Goal: Task Accomplishment & Management: Manage account settings

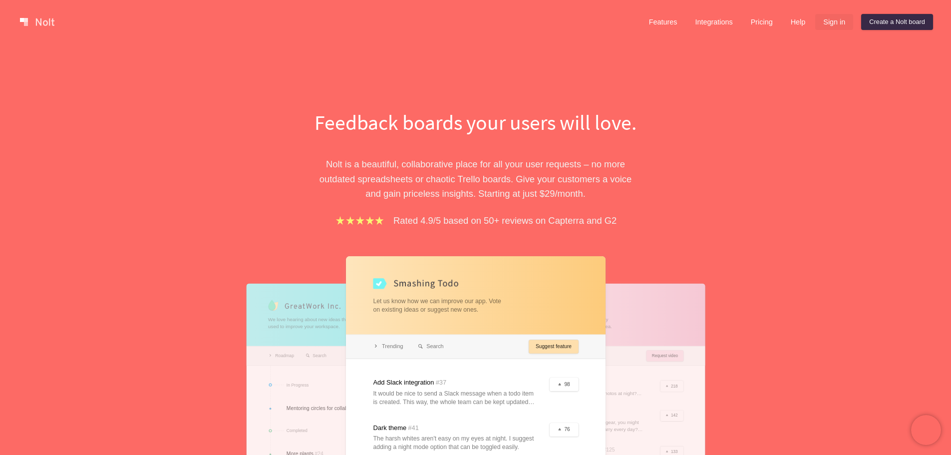
click at [835, 21] on link "Sign in" at bounding box center [834, 22] width 38 height 16
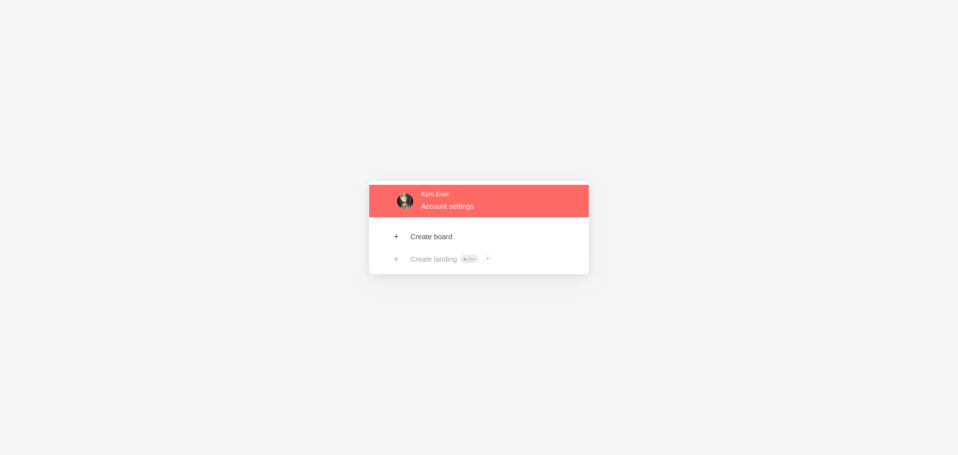
click at [451, 206] on link at bounding box center [479, 201] width 220 height 32
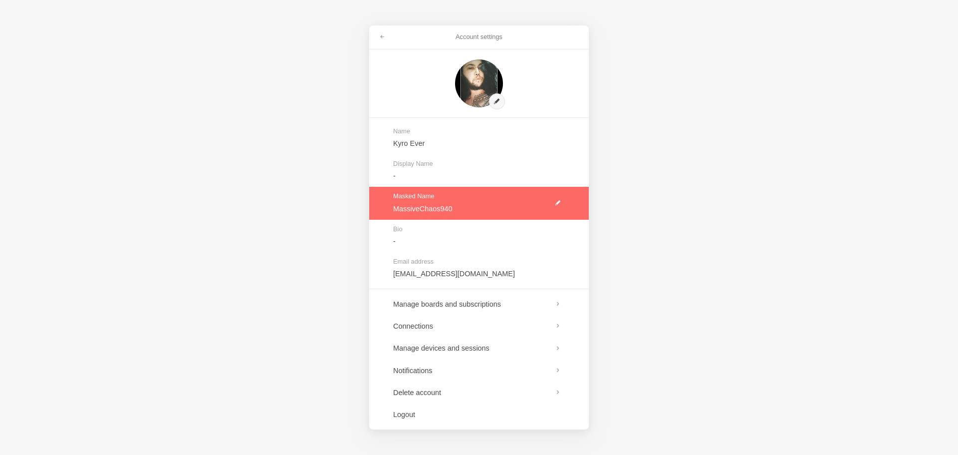
click at [461, 209] on link at bounding box center [479, 203] width 220 height 32
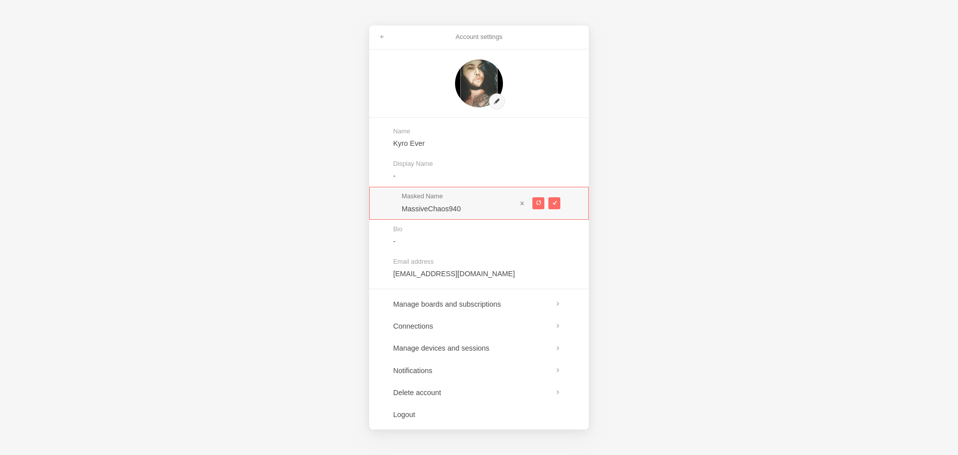
type textarea "0"
click at [385, 199] on div "Masked Name MassiveChaos940" at bounding box center [479, 203] width 220 height 32
click at [463, 202] on div "Masked Name MassiveChaos940" at bounding box center [459, 203] width 115 height 20
click at [538, 203] on span at bounding box center [538, 202] width 5 height 5
click at [540, 202] on span at bounding box center [538, 202] width 5 height 5
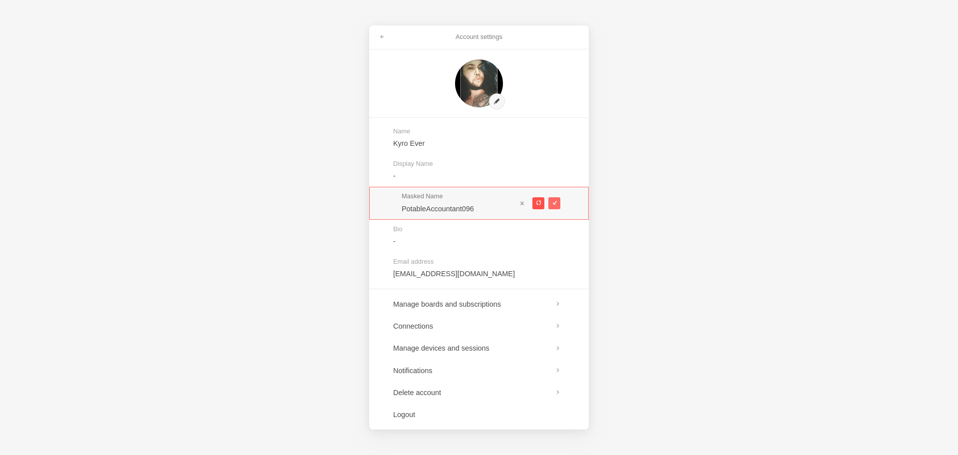
click at [537, 201] on span at bounding box center [538, 202] width 5 height 5
click at [537, 200] on span at bounding box center [538, 202] width 5 height 5
click at [538, 200] on span at bounding box center [538, 202] width 5 height 5
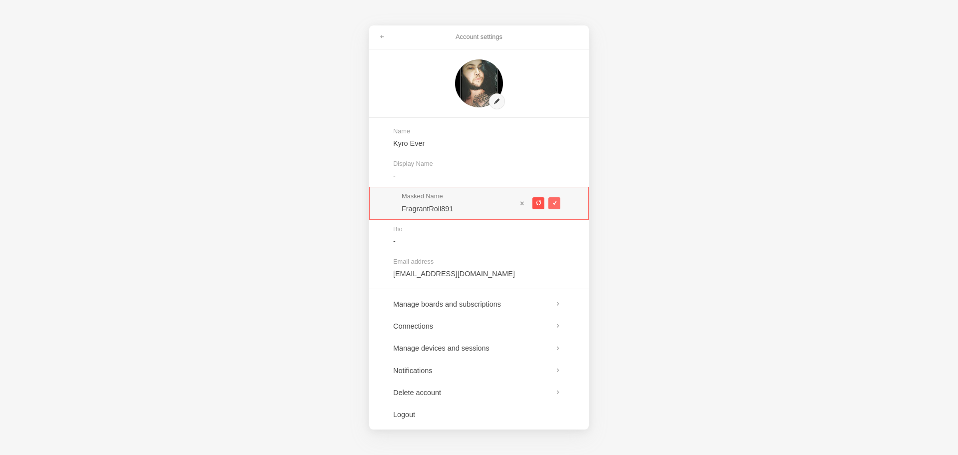
click at [538, 201] on span at bounding box center [538, 202] width 5 height 5
click at [538, 202] on span at bounding box center [538, 202] width 5 height 5
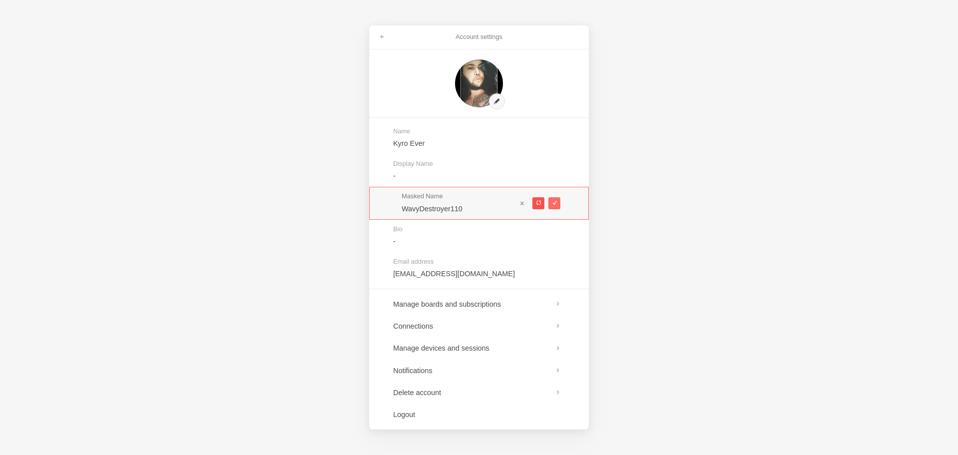
click at [538, 202] on span at bounding box center [538, 202] width 5 height 5
click at [537, 202] on span at bounding box center [538, 202] width 5 height 5
click at [536, 203] on span at bounding box center [538, 202] width 5 height 5
click at [534, 204] on button at bounding box center [539, 203] width 12 height 12
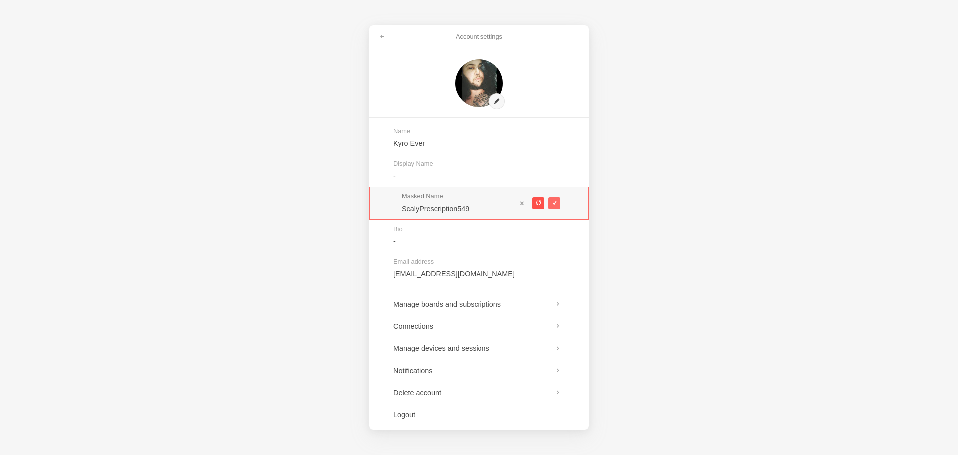
click at [534, 204] on button at bounding box center [539, 203] width 12 height 12
click at [533, 205] on button at bounding box center [539, 203] width 12 height 12
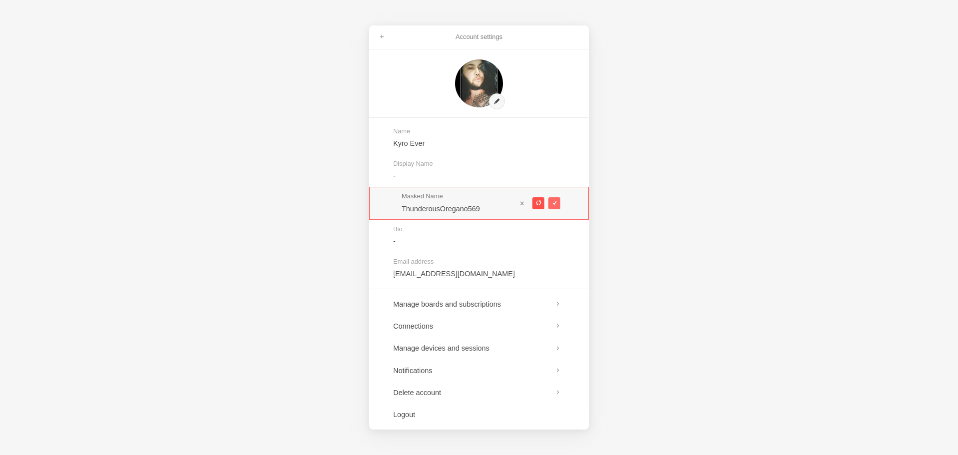
click at [533, 205] on button at bounding box center [539, 203] width 12 height 12
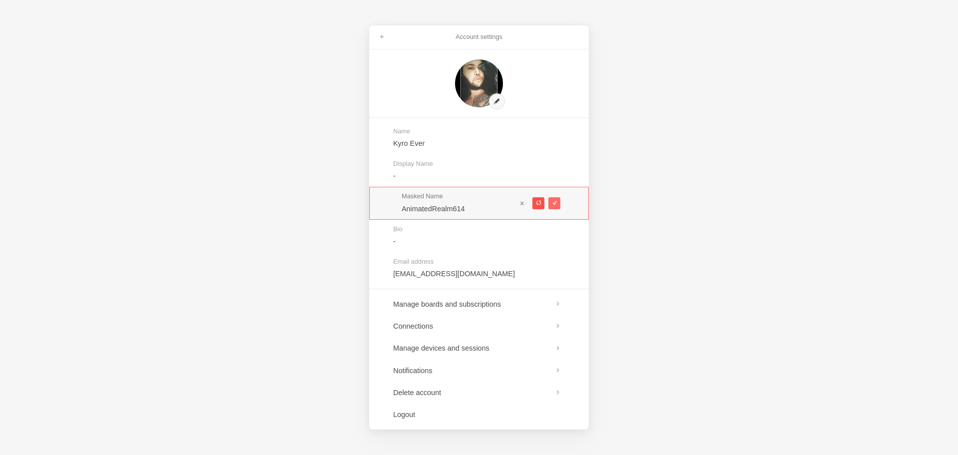
click at [533, 205] on button at bounding box center [539, 203] width 12 height 12
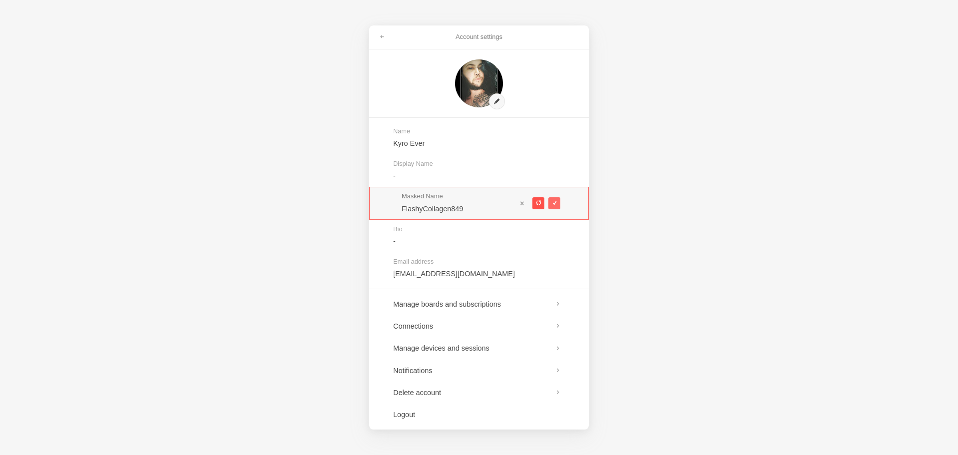
click at [533, 205] on button at bounding box center [539, 203] width 12 height 12
click at [542, 201] on button at bounding box center [539, 203] width 12 height 12
click at [539, 201] on span at bounding box center [538, 202] width 5 height 5
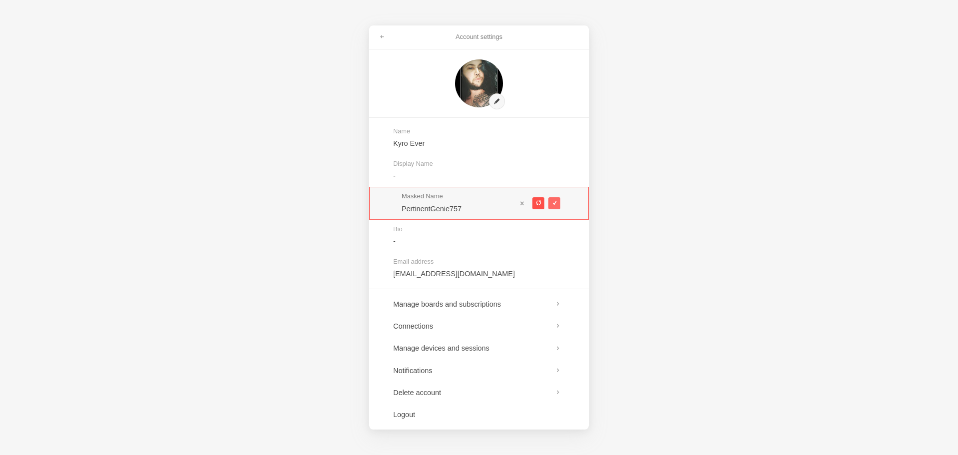
click at [539, 201] on span at bounding box center [538, 202] width 5 height 5
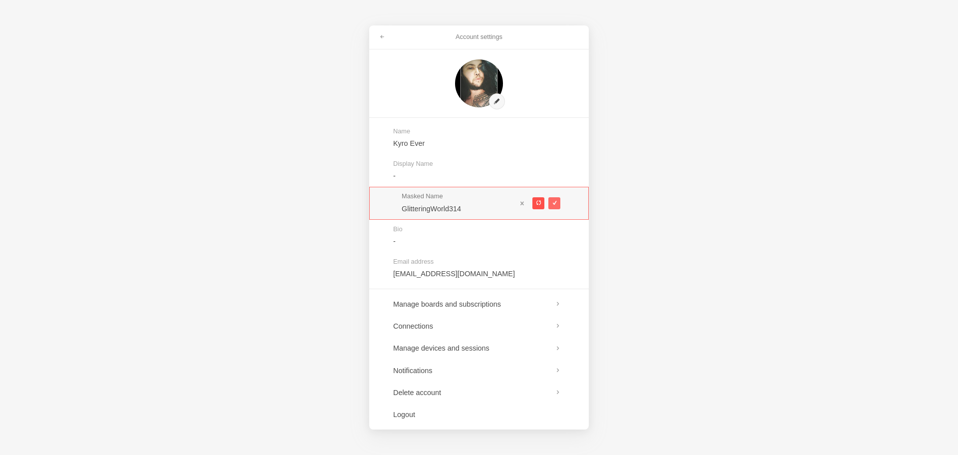
click at [539, 201] on span at bounding box center [538, 202] width 5 height 5
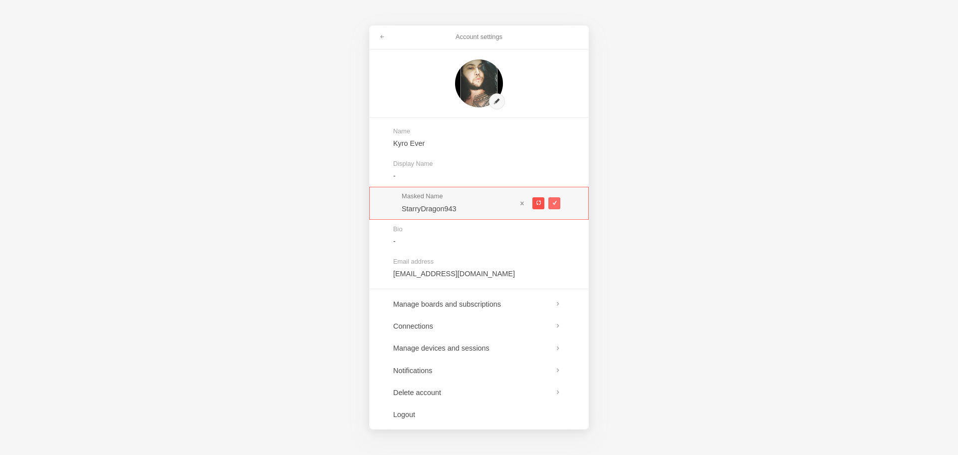
click at [538, 201] on span at bounding box center [538, 202] width 5 height 5
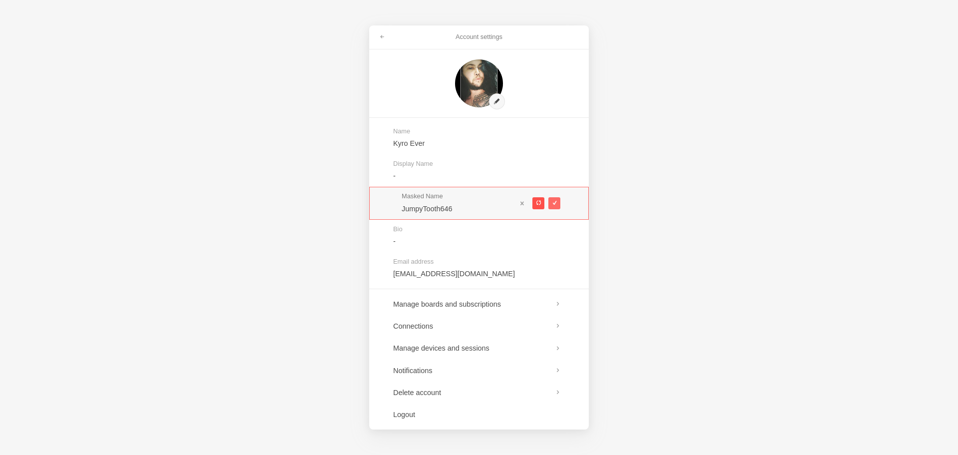
click at [538, 201] on span at bounding box center [538, 202] width 5 height 5
click at [538, 200] on span at bounding box center [538, 202] width 5 height 5
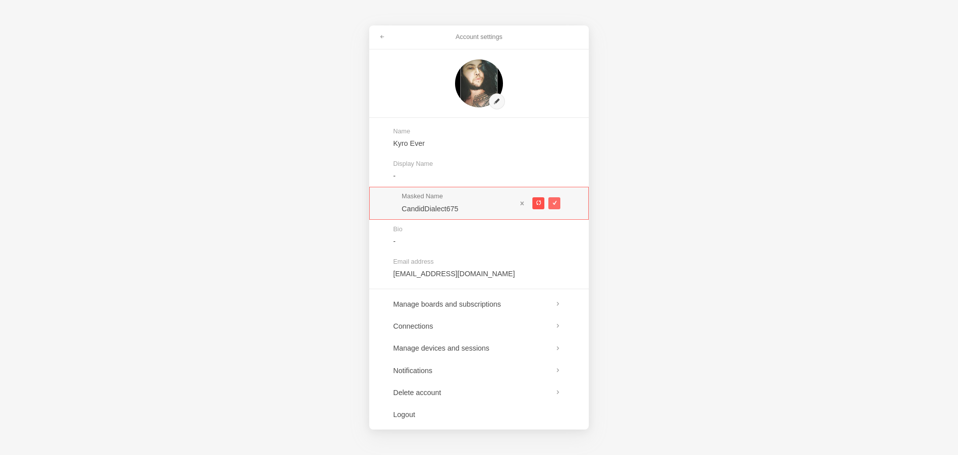
click at [538, 200] on span at bounding box center [538, 202] width 5 height 5
click at [541, 203] on span at bounding box center [538, 202] width 5 height 5
click at [539, 203] on span at bounding box center [538, 202] width 5 height 5
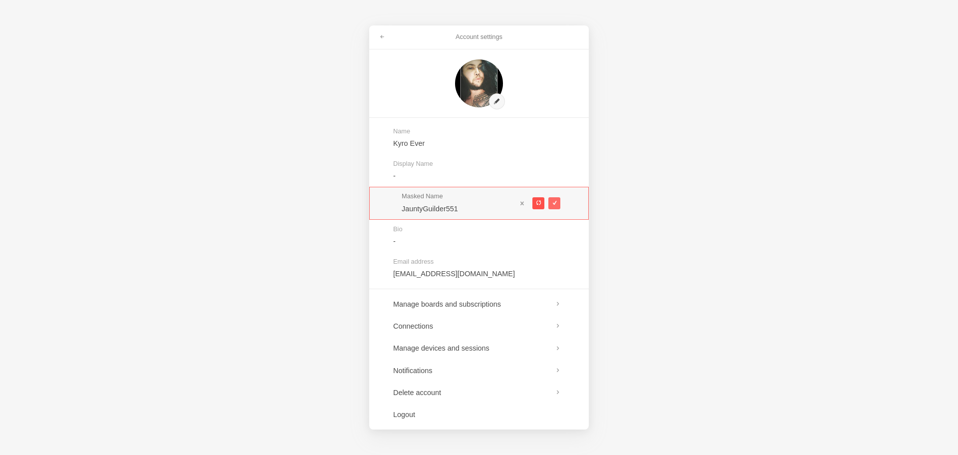
click at [539, 203] on span at bounding box center [538, 202] width 5 height 5
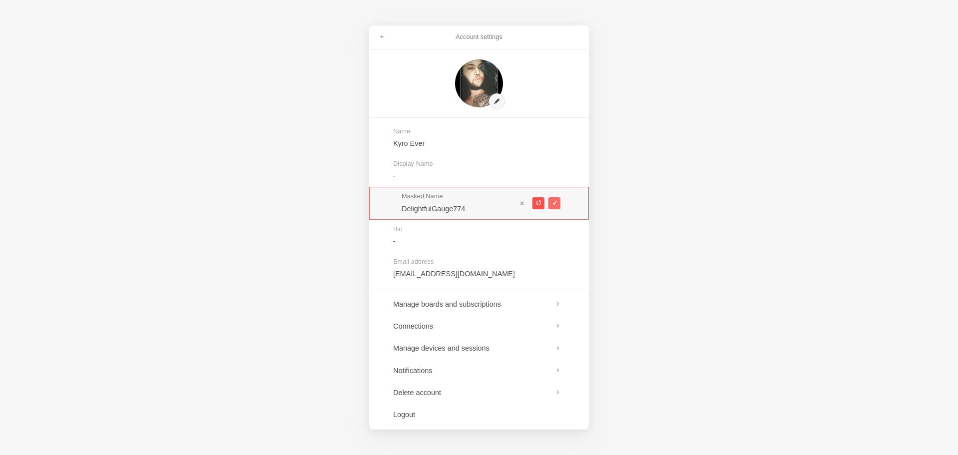
click at [539, 203] on span at bounding box center [538, 202] width 5 height 5
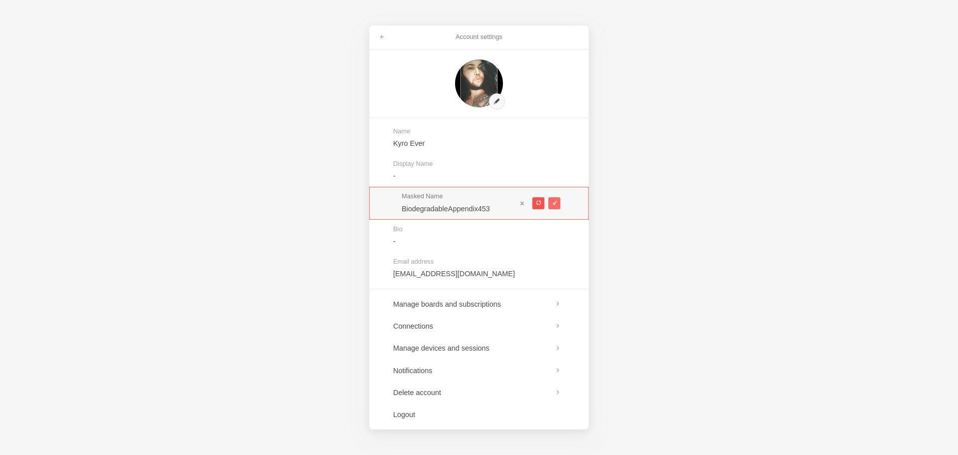
type input "FunnyBrisket052"
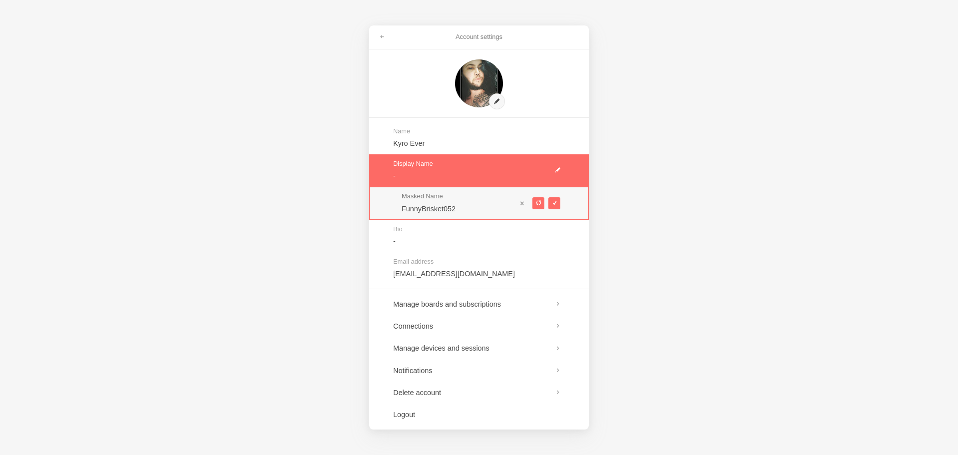
click at [408, 169] on link at bounding box center [479, 170] width 220 height 32
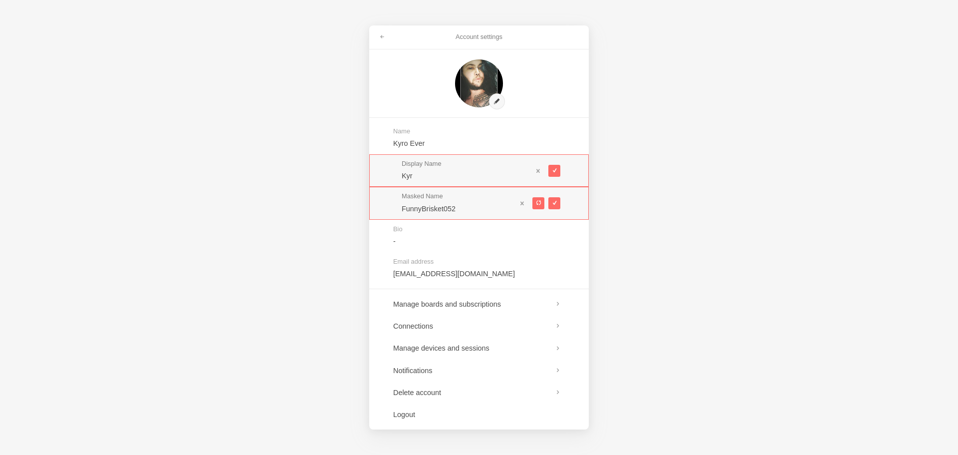
type input "Kyro"
